Goal: Transaction & Acquisition: Purchase product/service

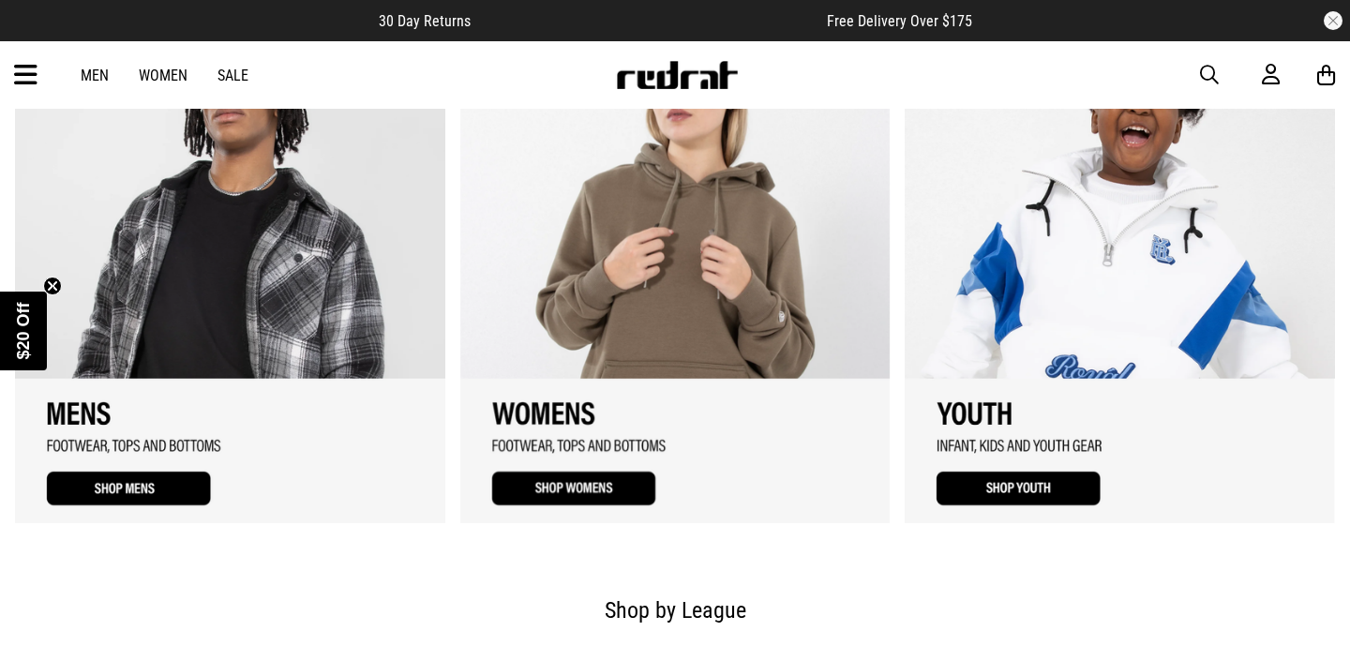
scroll to position [1273, 0]
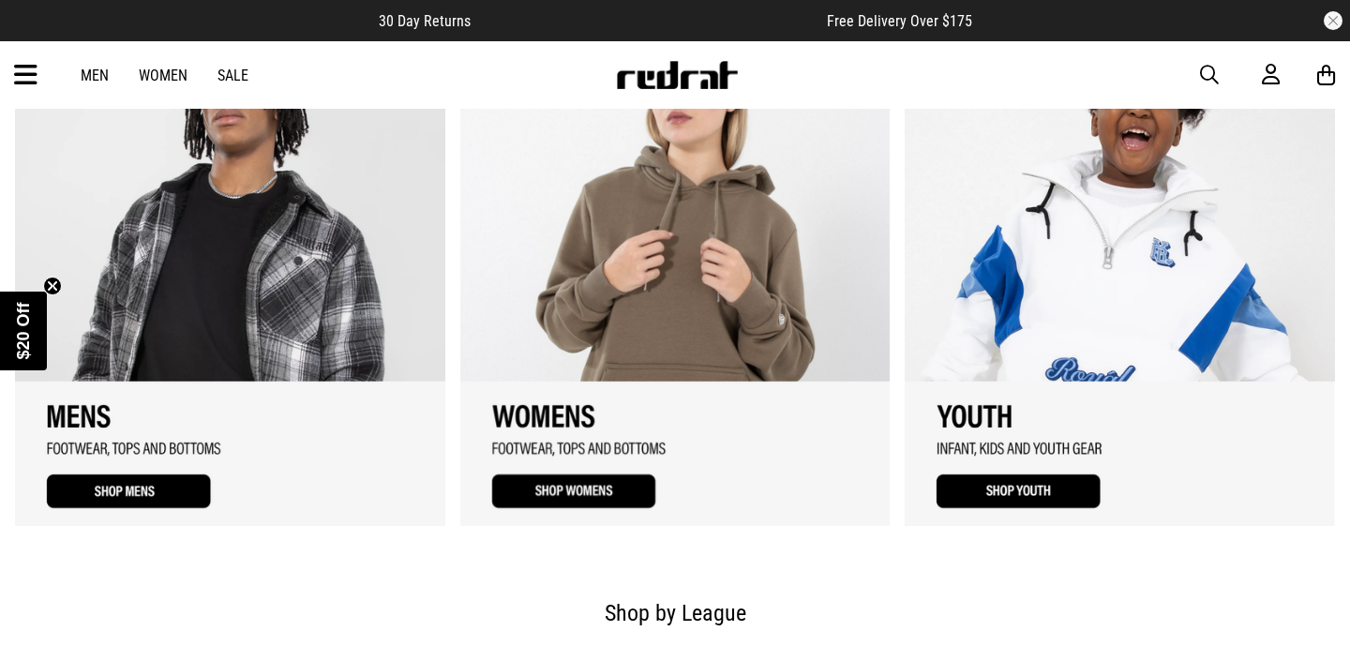
click at [478, 260] on link "2 / 3" at bounding box center [675, 274] width 430 height 504
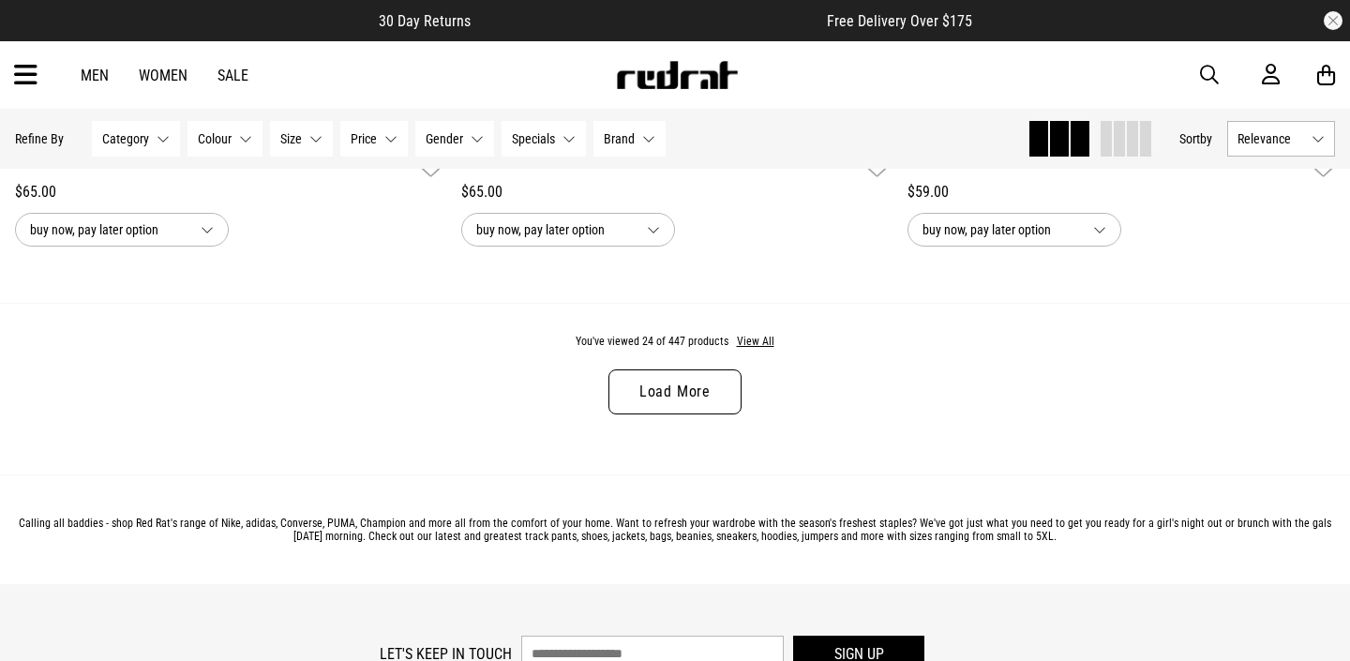
scroll to position [6064, 0]
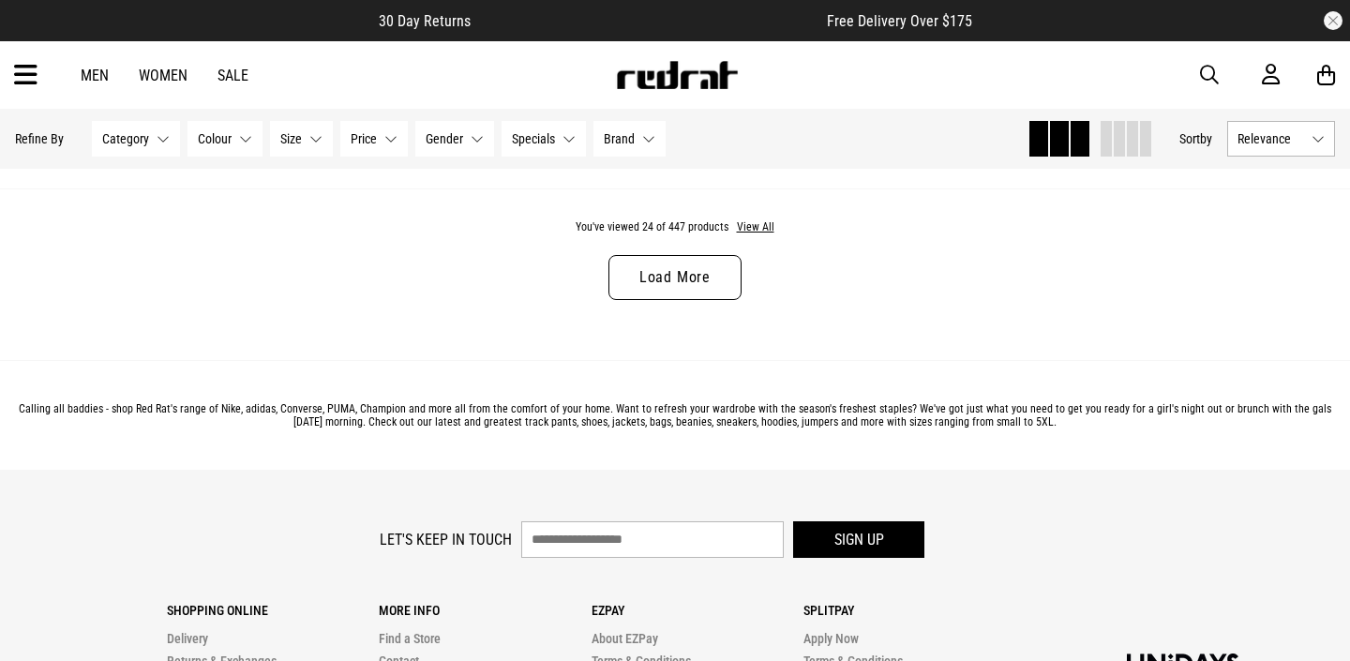
click at [672, 242] on div "You've viewed 24 of 447 products View All Load More" at bounding box center [675, 274] width 1350 height 172
click at [672, 263] on link "Load More" at bounding box center [674, 277] width 133 height 45
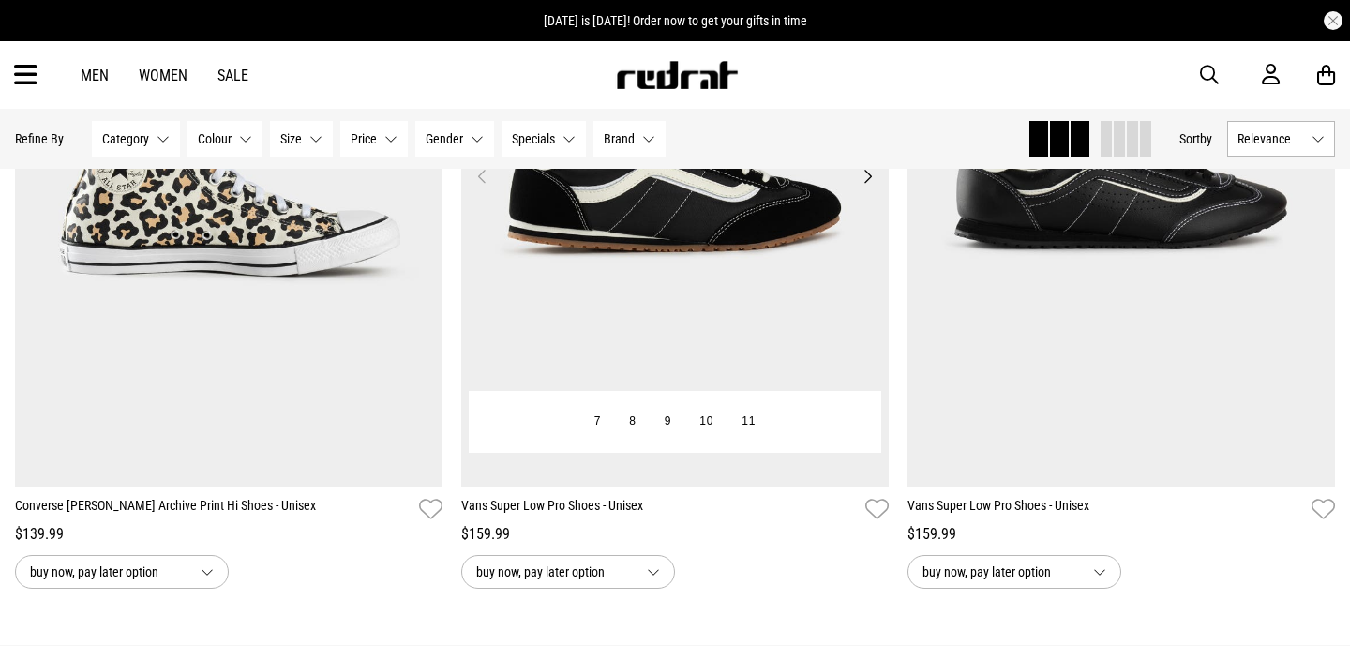
scroll to position [11432, 0]
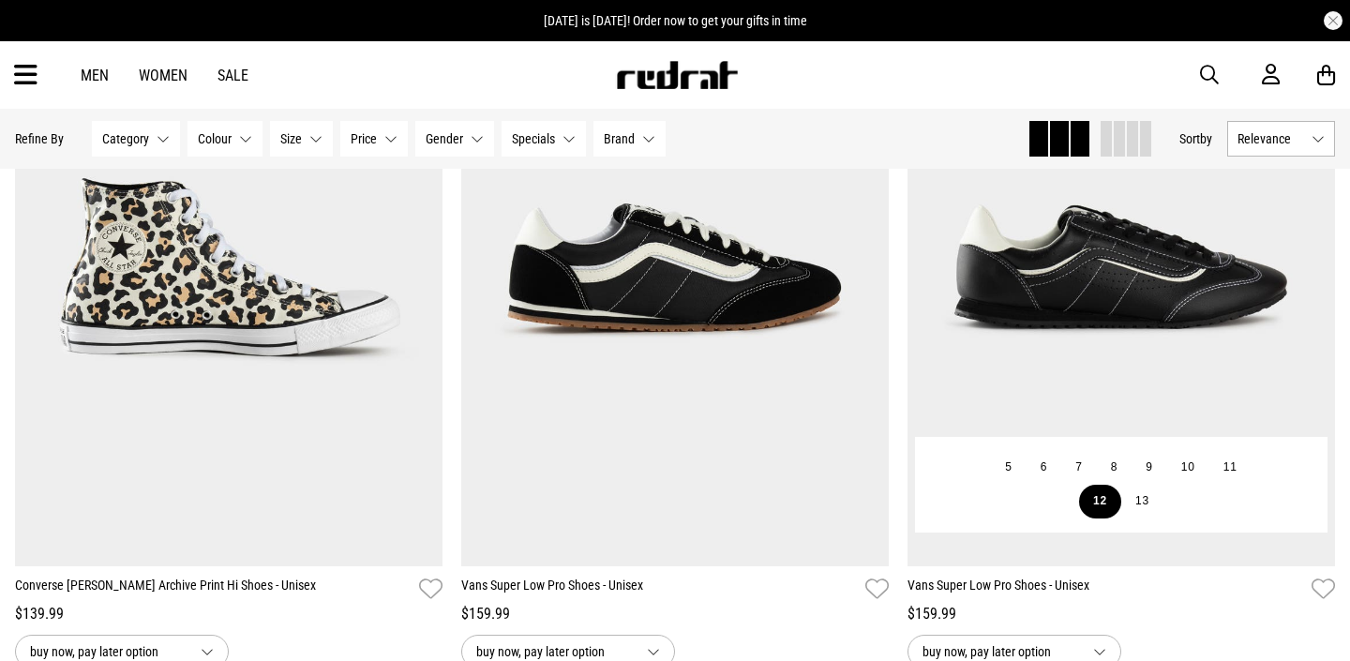
click at [1111, 508] on button "12" at bounding box center [1100, 502] width 42 height 34
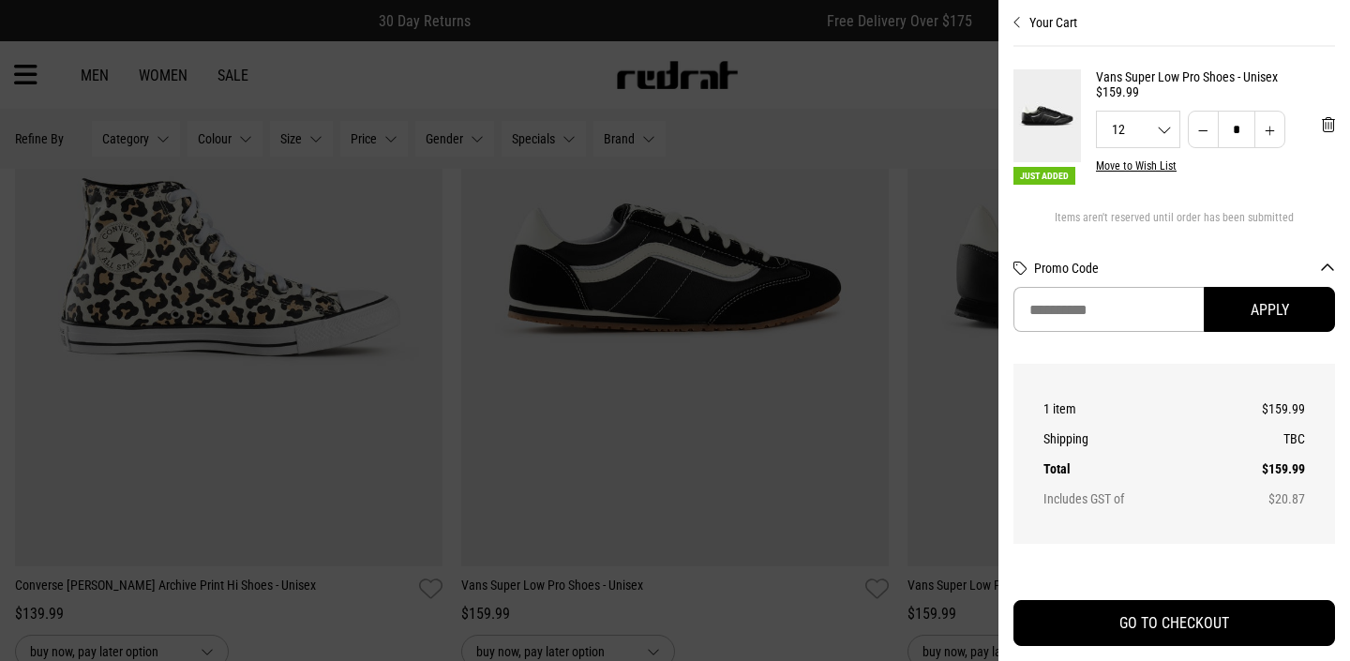
click at [859, 466] on div at bounding box center [675, 330] width 1350 height 661
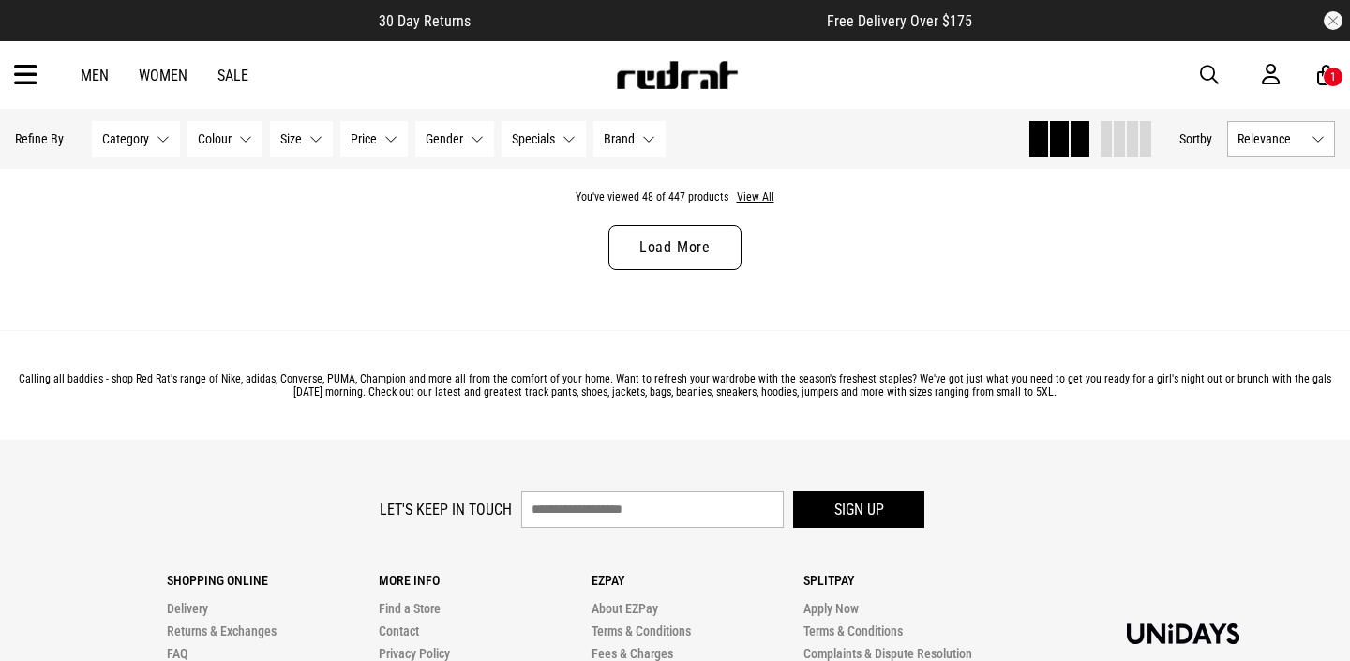
scroll to position [11925, 0]
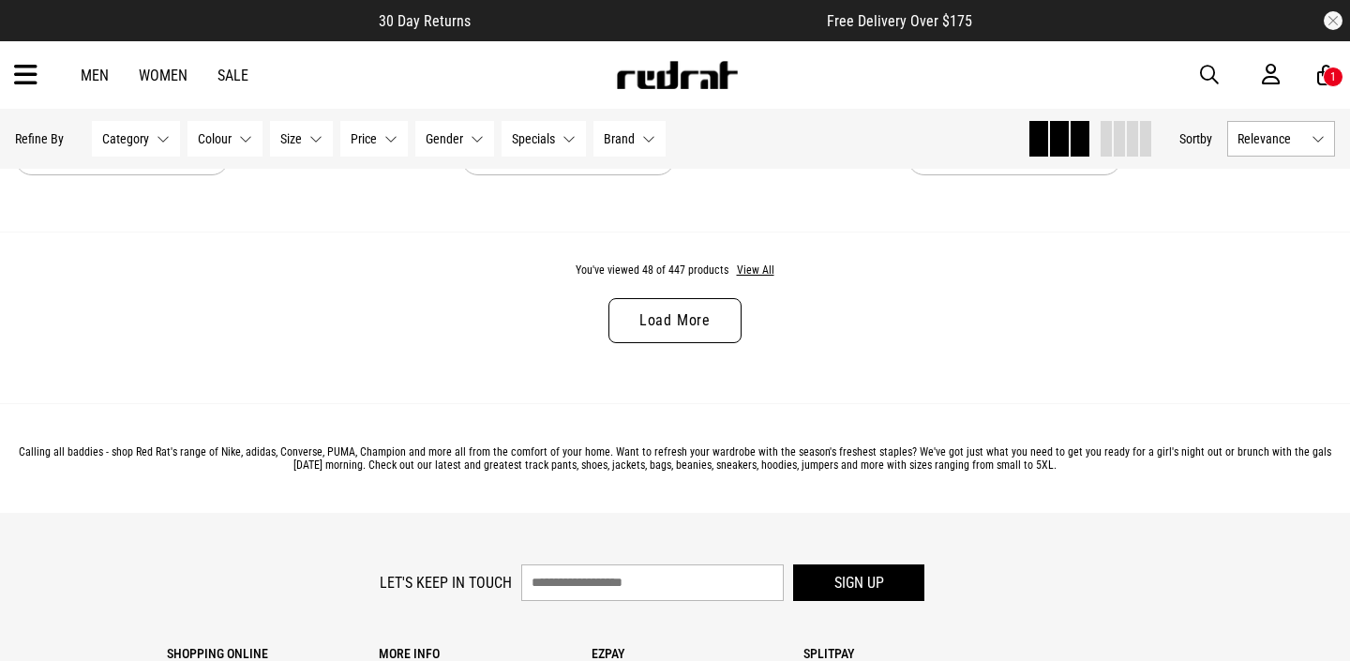
click at [704, 333] on link "Load More" at bounding box center [674, 320] width 133 height 45
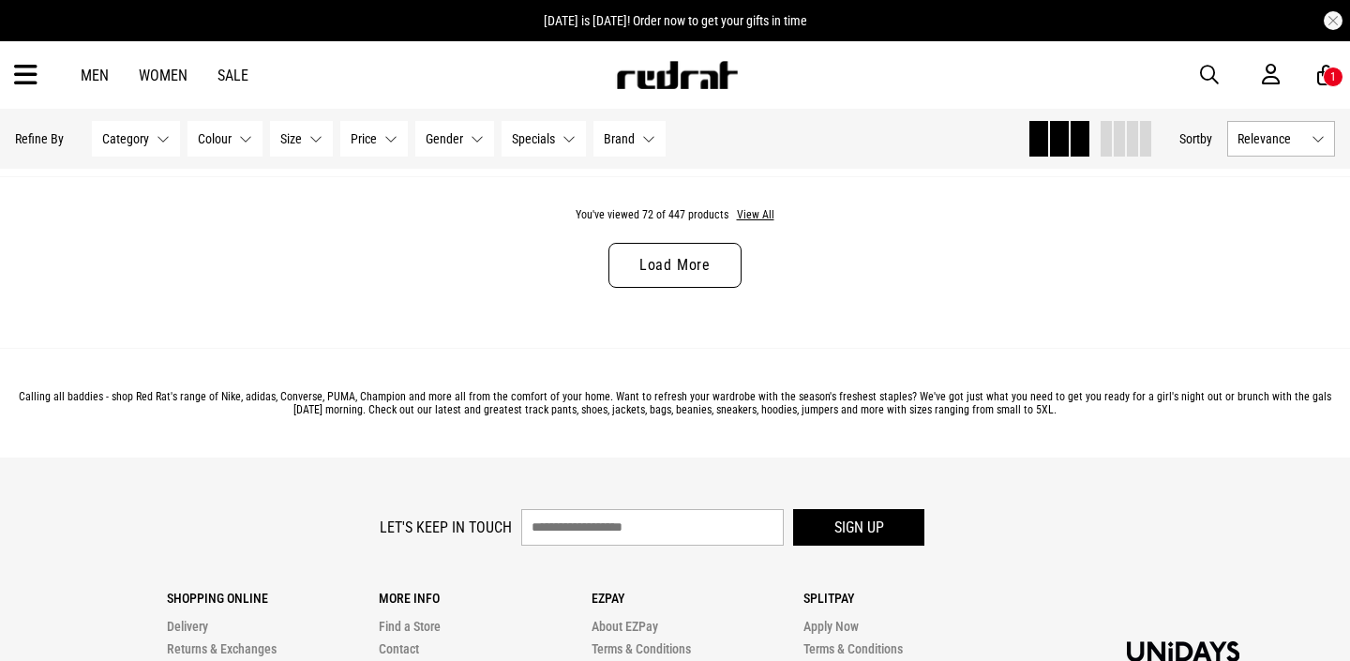
scroll to position [17875, 0]
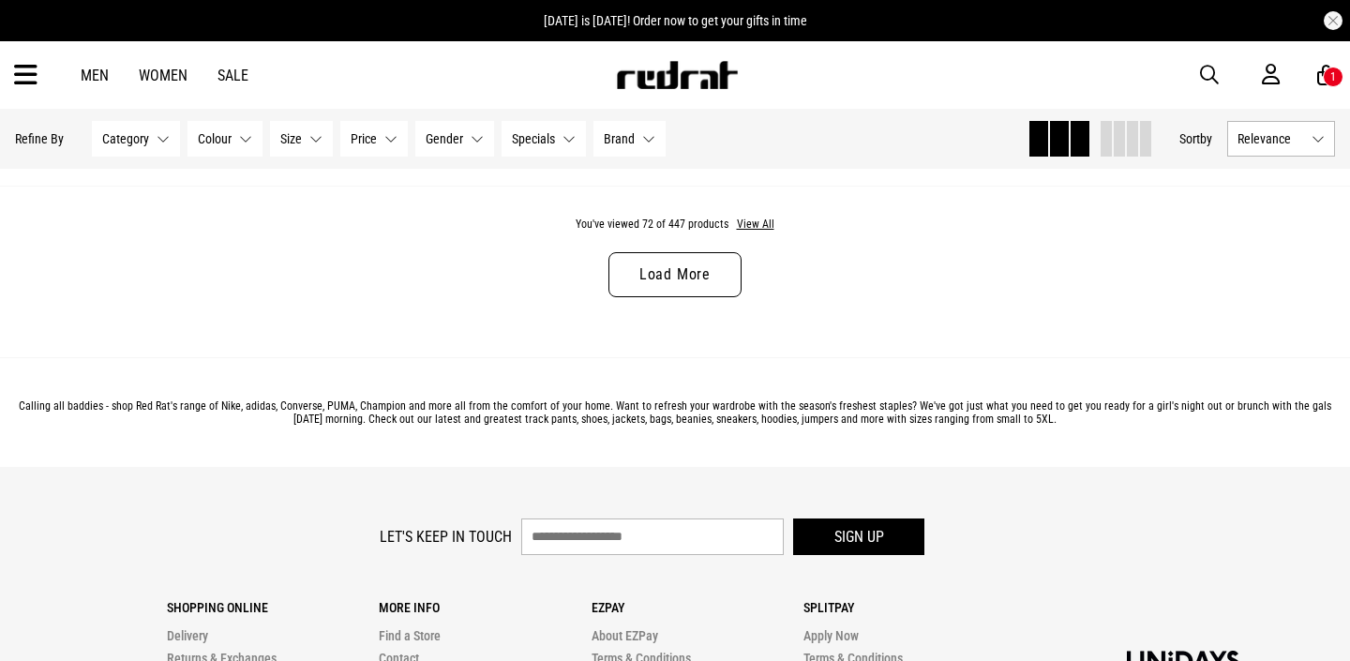
click at [701, 282] on link "Load More" at bounding box center [674, 274] width 133 height 45
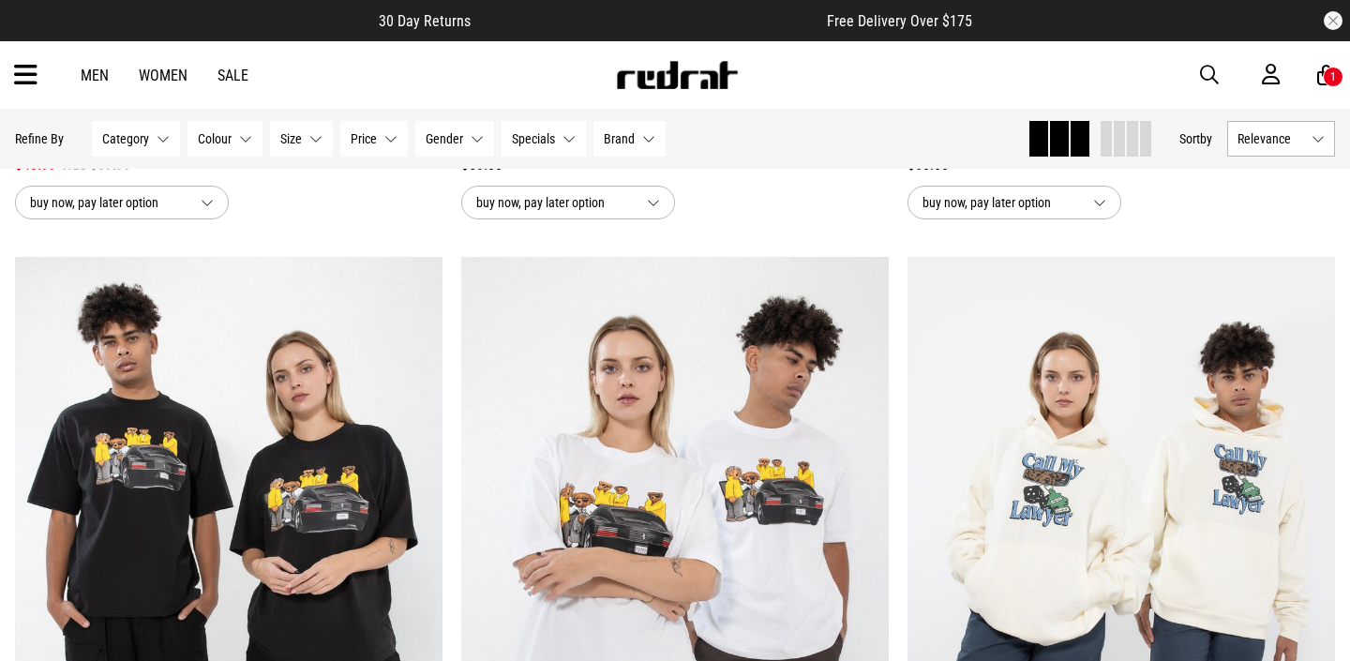
scroll to position [18924, 0]
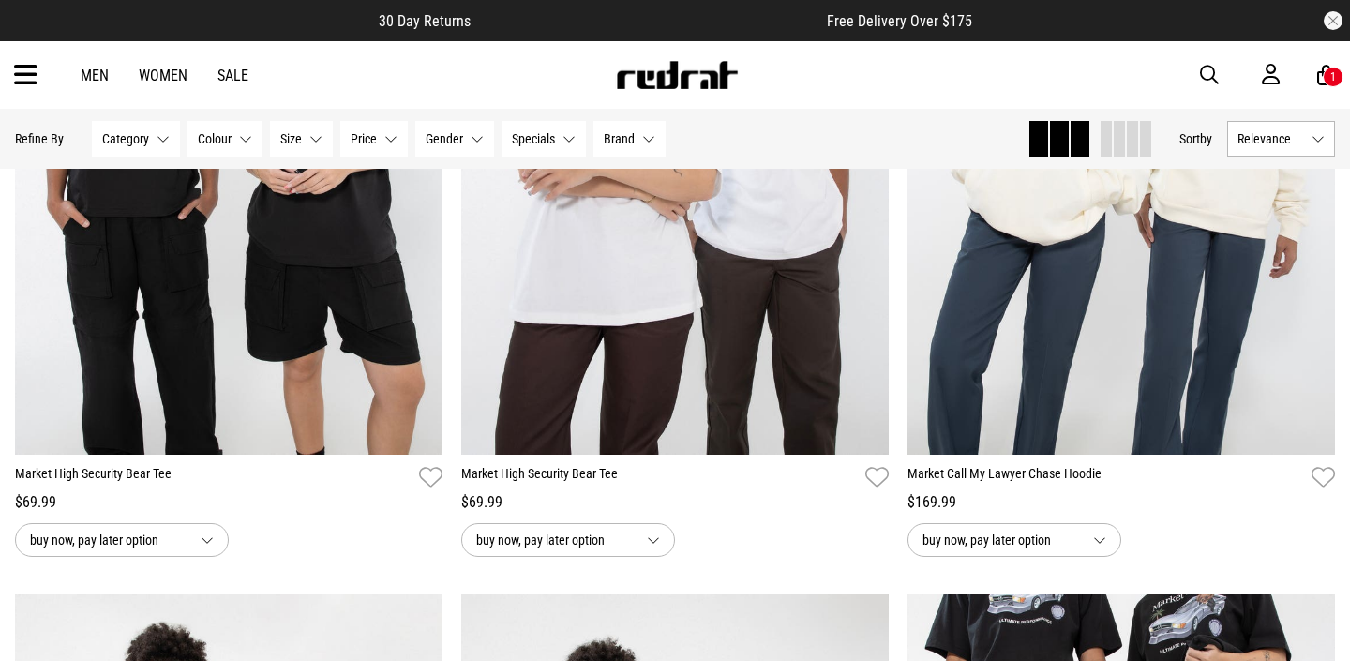
click at [167, 146] on button "Category None selected" at bounding box center [136, 139] width 88 height 36
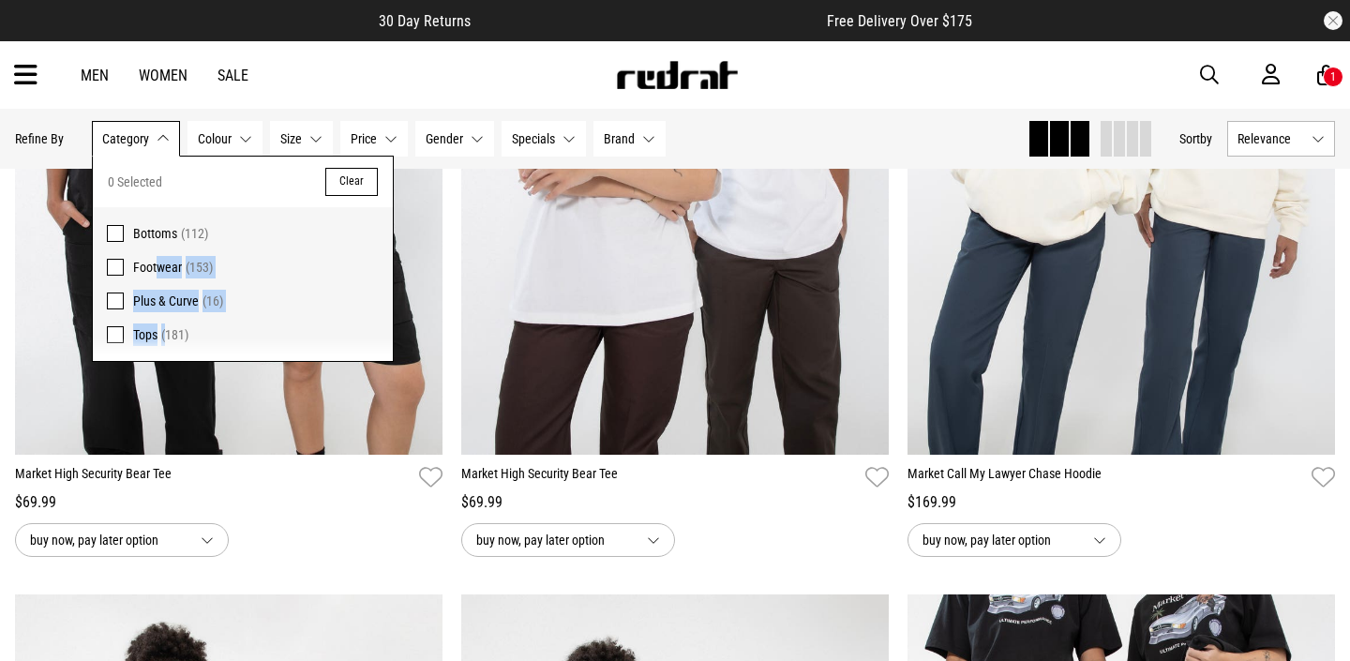
drag, startPoint x: 167, startPoint y: 331, endPoint x: 159, endPoint y: 273, distance: 58.6
click at [159, 273] on div "0 Selected Clear Bottoms (112) Footwear (153) Plus & Curve (16) Tops (181)" at bounding box center [243, 259] width 300 height 204
click at [159, 273] on span "Footwear" at bounding box center [157, 267] width 49 height 15
